Goal: Complete application form: Complete application form

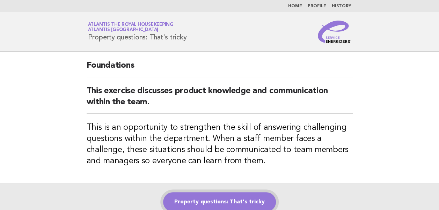
click at [205, 205] on link "Property questions: That's tricky" at bounding box center [219, 202] width 113 height 20
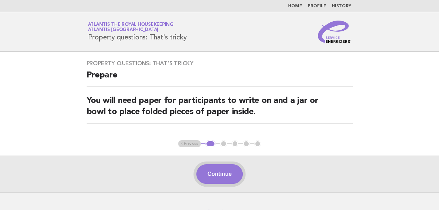
click at [216, 173] on button "Continue" at bounding box center [219, 174] width 46 height 20
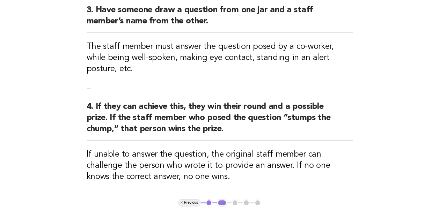
scroll to position [323, 0]
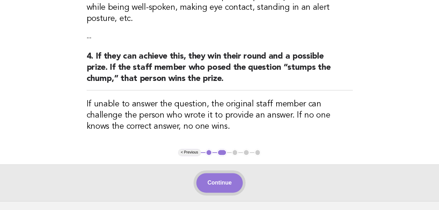
click at [215, 173] on button "Continue" at bounding box center [219, 183] width 46 height 20
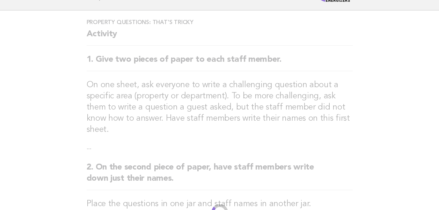
scroll to position [0, 0]
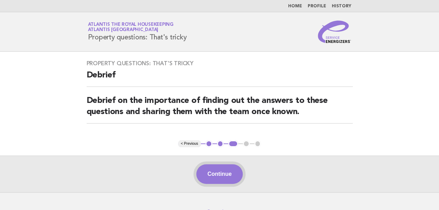
click at [228, 173] on button "Continue" at bounding box center [219, 174] width 46 height 20
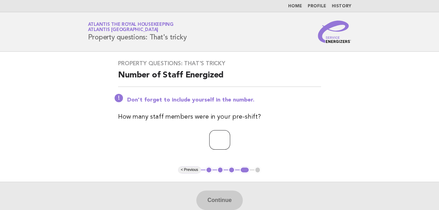
click at [209, 141] on input "number" at bounding box center [219, 140] width 21 height 20
type input "**"
click at [226, 197] on button "Continue" at bounding box center [219, 201] width 46 height 20
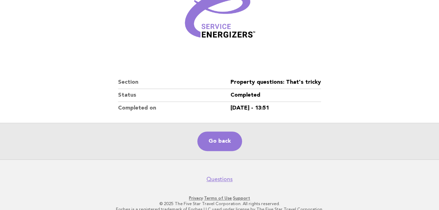
scroll to position [111, 0]
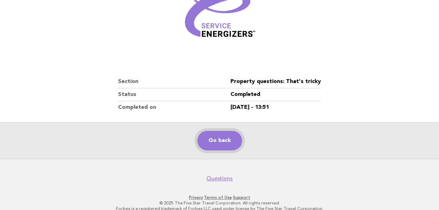
click at [211, 142] on link "Go back" at bounding box center [219, 141] width 45 height 20
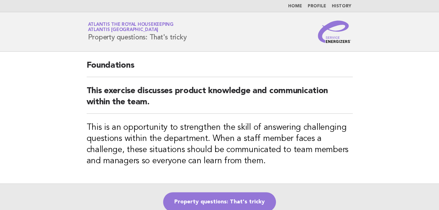
scroll to position [84, 0]
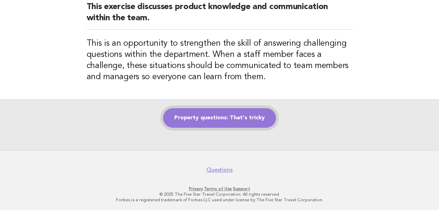
click at [212, 117] on link "Property questions: That's tricky" at bounding box center [219, 118] width 113 height 20
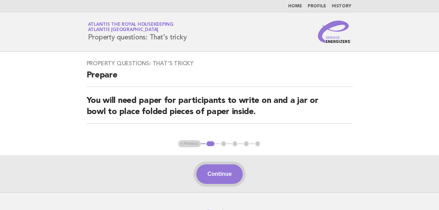
click at [220, 173] on button "Continue" at bounding box center [219, 174] width 46 height 20
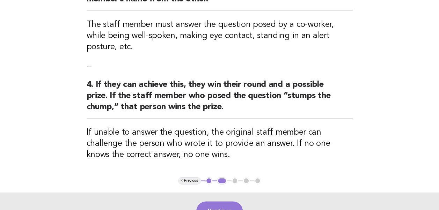
scroll to position [295, 0]
click at [215, 201] on button "Continue" at bounding box center [219, 211] width 46 height 20
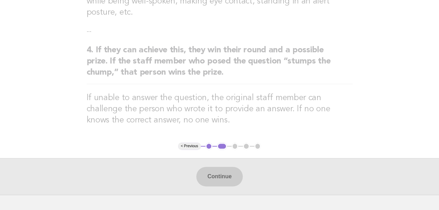
scroll to position [336, 0]
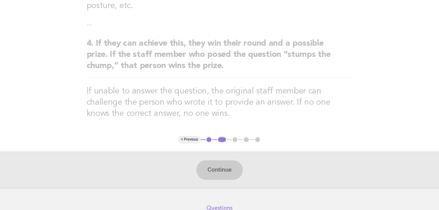
click at [221, 152] on div "Continue" at bounding box center [219, 170] width 439 height 37
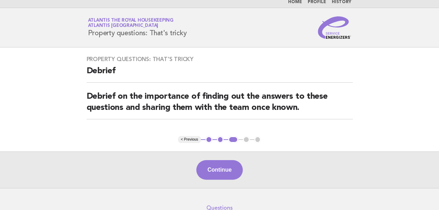
scroll to position [0, 0]
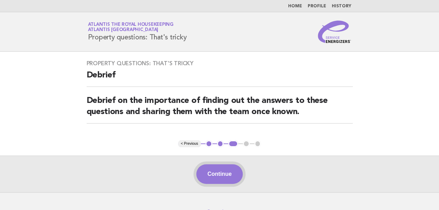
click at [207, 177] on button "Continue" at bounding box center [219, 174] width 46 height 20
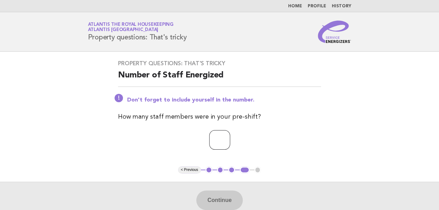
click at [226, 137] on input "number" at bounding box center [219, 140] width 21 height 20
type input "**"
click at [222, 201] on button "Continue" at bounding box center [219, 201] width 46 height 20
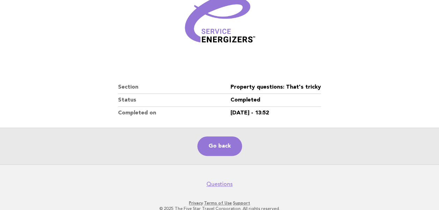
scroll to position [119, 0]
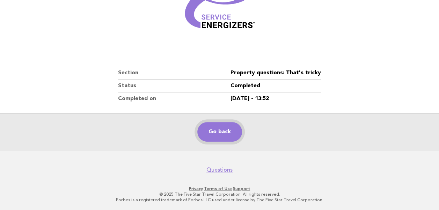
click at [215, 134] on link "Go back" at bounding box center [219, 132] width 45 height 20
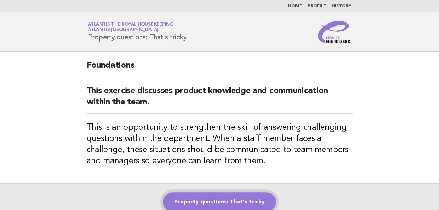
click at [209, 200] on link "Property questions: That's tricky" at bounding box center [219, 202] width 113 height 20
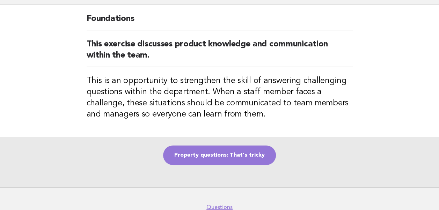
scroll to position [48, 0]
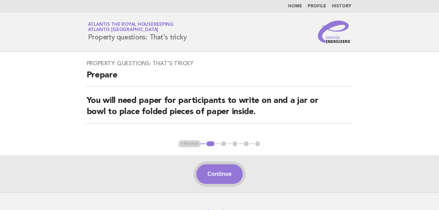
click at [216, 174] on button "Continue" at bounding box center [219, 174] width 46 height 20
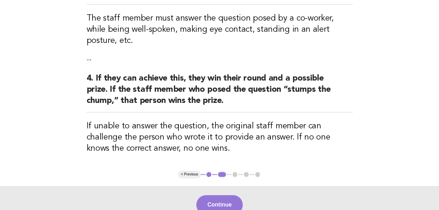
scroll to position [302, 0]
click at [214, 195] on button "Continue" at bounding box center [219, 205] width 46 height 20
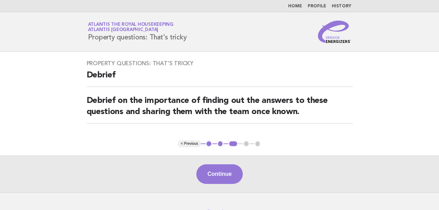
scroll to position [42, 0]
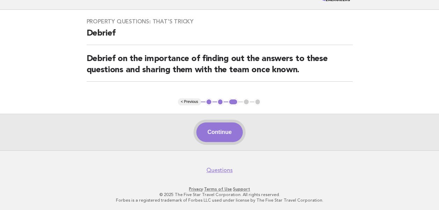
click at [218, 135] on button "Continue" at bounding box center [219, 133] width 46 height 20
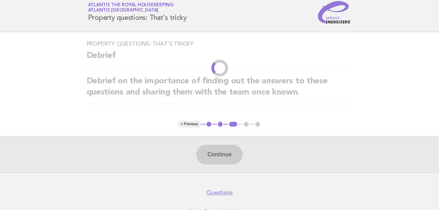
scroll to position [0, 0]
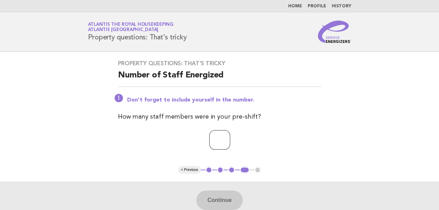
click at [213, 139] on input "number" at bounding box center [219, 140] width 21 height 20
type input "**"
click at [215, 201] on button "Continue" at bounding box center [219, 201] width 46 height 20
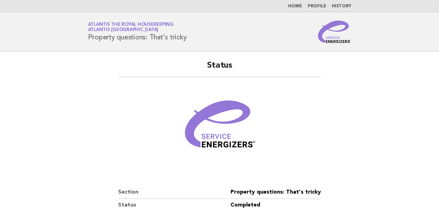
scroll to position [119, 0]
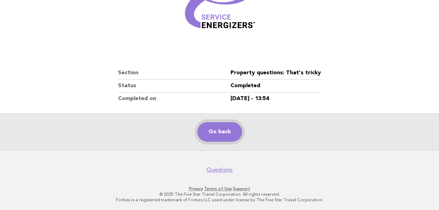
click at [221, 133] on link "Go back" at bounding box center [219, 132] width 45 height 20
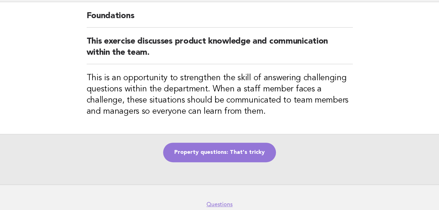
scroll to position [50, 0]
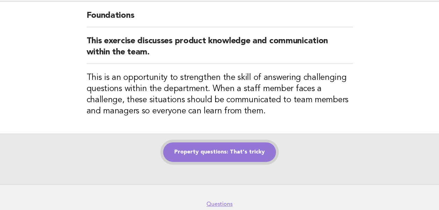
click at [210, 147] on link "Property questions: That's tricky" at bounding box center [219, 152] width 113 height 20
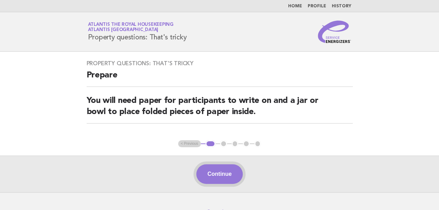
click at [219, 178] on button "Continue" at bounding box center [219, 174] width 46 height 20
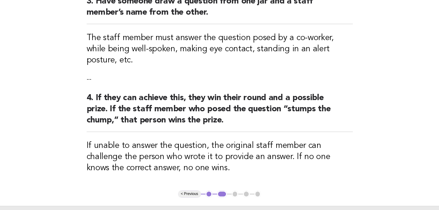
scroll to position [287, 0]
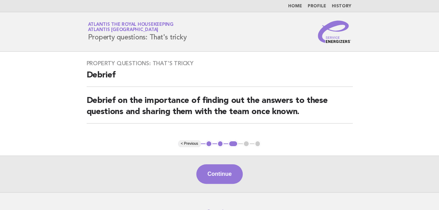
scroll to position [42, 0]
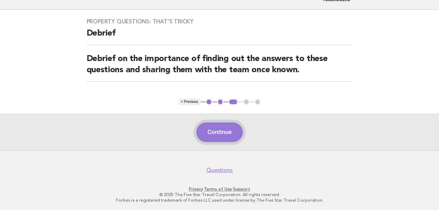
click at [212, 132] on button "Continue" at bounding box center [219, 133] width 46 height 20
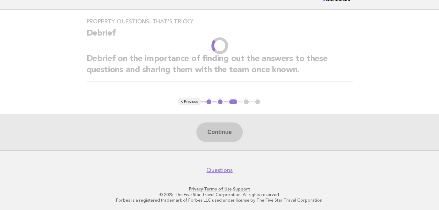
scroll to position [0, 0]
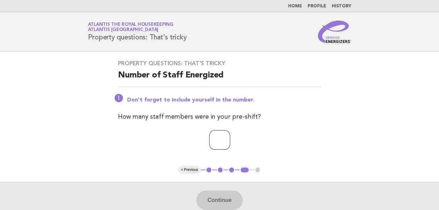
click at [210, 142] on input "number" at bounding box center [219, 140] width 21 height 20
type input "**"
click at [217, 197] on button "Continue" at bounding box center [219, 201] width 46 height 20
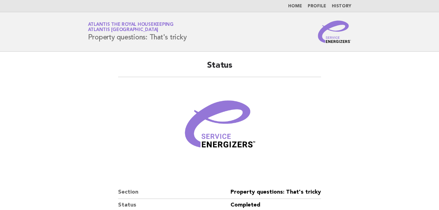
scroll to position [119, 0]
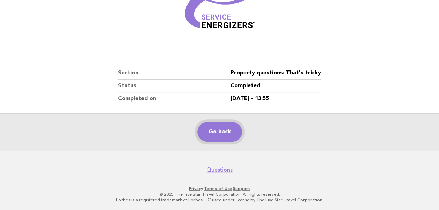
click at [219, 135] on link "Go back" at bounding box center [219, 132] width 45 height 20
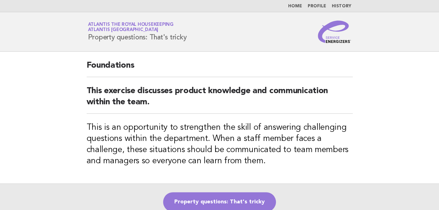
scroll to position [54, 0]
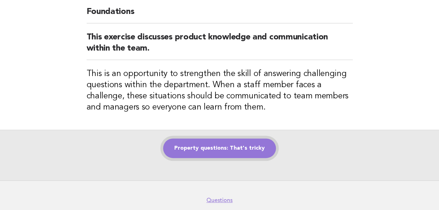
click at [217, 147] on link "Property questions: That's tricky" at bounding box center [219, 149] width 113 height 20
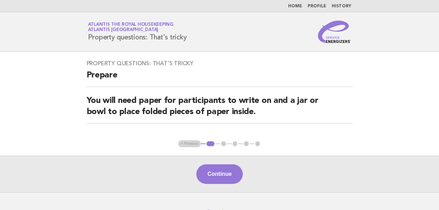
click at [217, 147] on main "Property questions: That's tricky Prepare You will need paper for participants …" at bounding box center [219, 122] width 439 height 141
click at [209, 176] on button "Continue" at bounding box center [219, 174] width 46 height 20
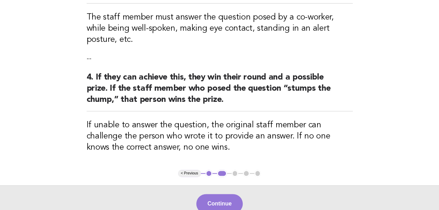
scroll to position [348, 0]
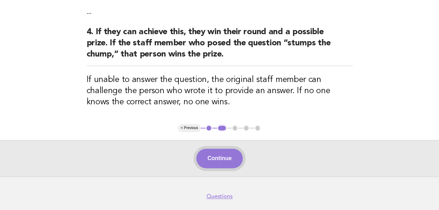
click at [218, 149] on button "Continue" at bounding box center [219, 159] width 46 height 20
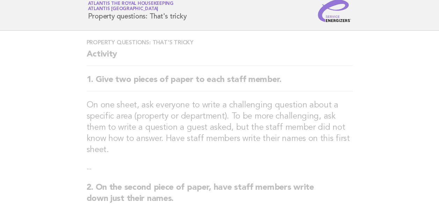
scroll to position [0, 0]
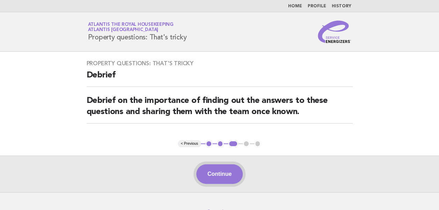
click at [217, 177] on button "Continue" at bounding box center [219, 174] width 46 height 20
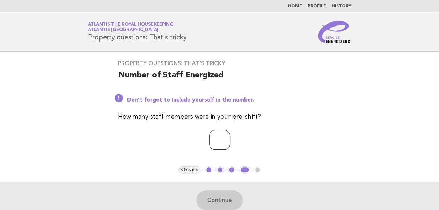
click at [209, 142] on input "number" at bounding box center [219, 140] width 21 height 20
type input "**"
click at [216, 201] on button "Continue" at bounding box center [219, 201] width 46 height 20
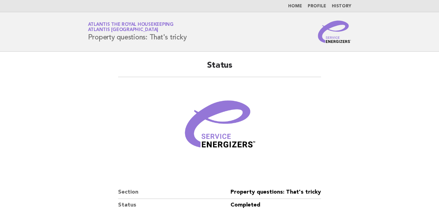
scroll to position [119, 0]
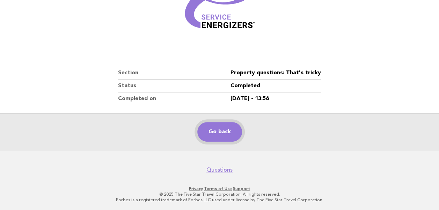
click at [215, 130] on link "Go back" at bounding box center [219, 132] width 45 height 20
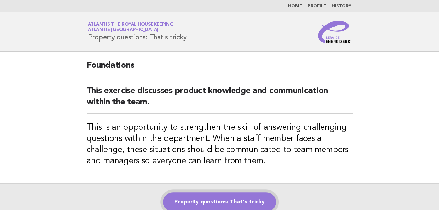
click at [232, 200] on link "Property questions: That's tricky" at bounding box center [219, 202] width 113 height 20
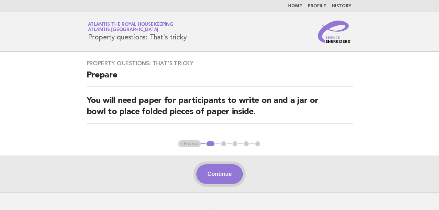
click at [219, 176] on button "Continue" at bounding box center [219, 174] width 46 height 20
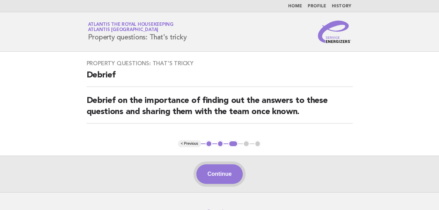
click at [209, 172] on button "Continue" at bounding box center [219, 174] width 46 height 20
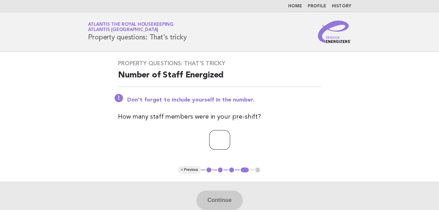
click at [213, 142] on input "number" at bounding box center [219, 140] width 21 height 20
type input "*"
click at [225, 199] on button "Continue" at bounding box center [219, 201] width 46 height 20
